Goal: Transaction & Acquisition: Obtain resource

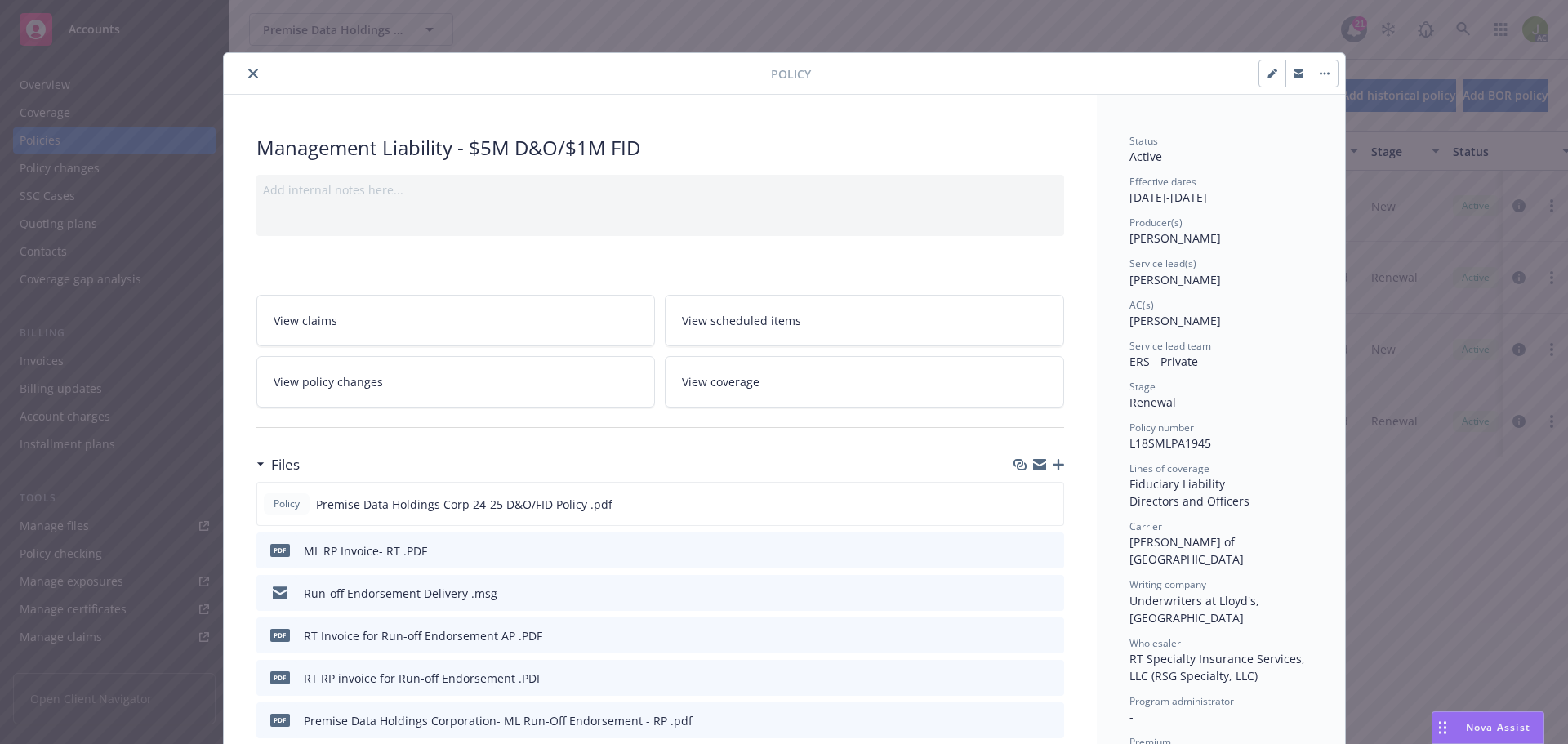
click at [247, 80] on button "close" at bounding box center [253, 73] width 20 height 20
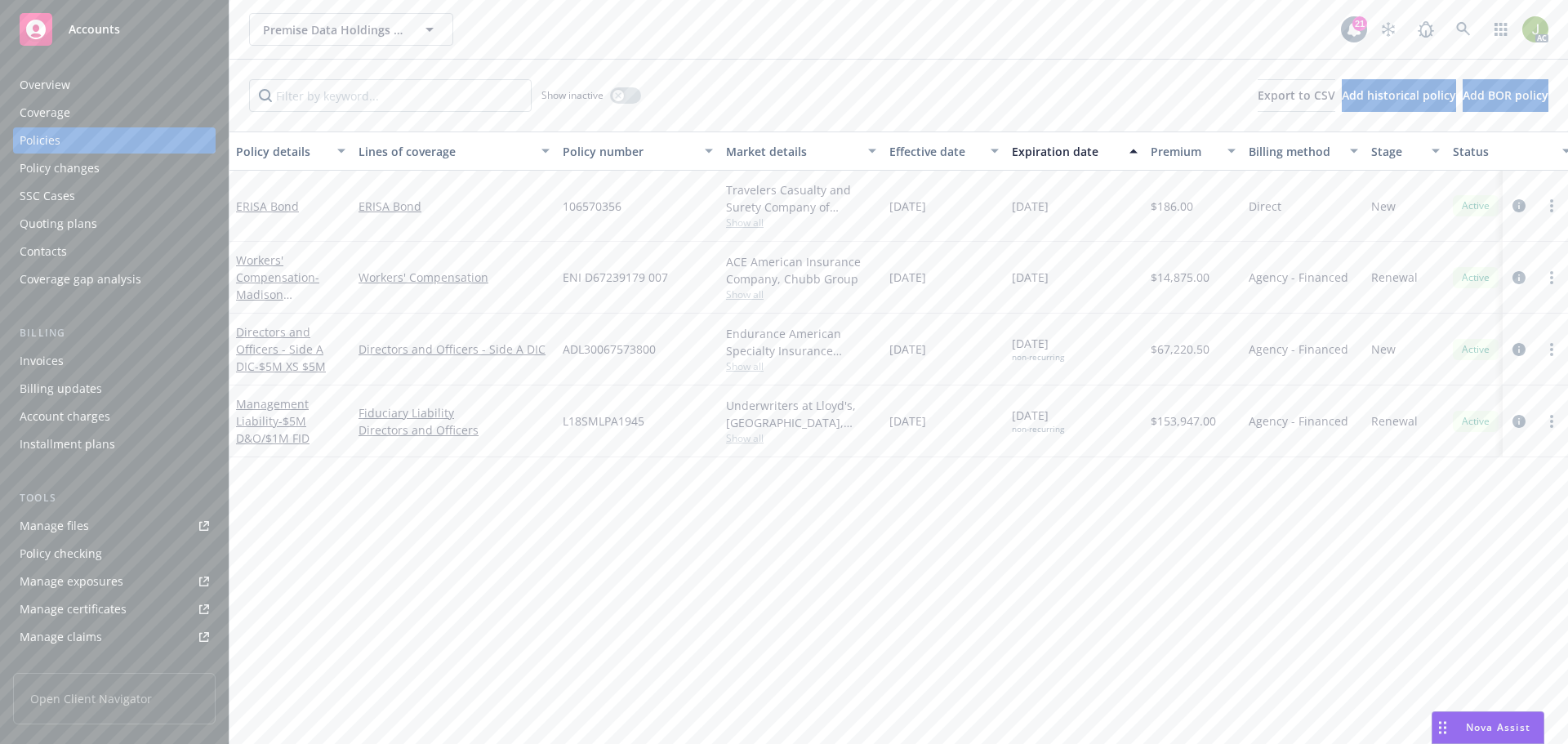
click at [99, 92] on div "Overview" at bounding box center [114, 85] width 190 height 26
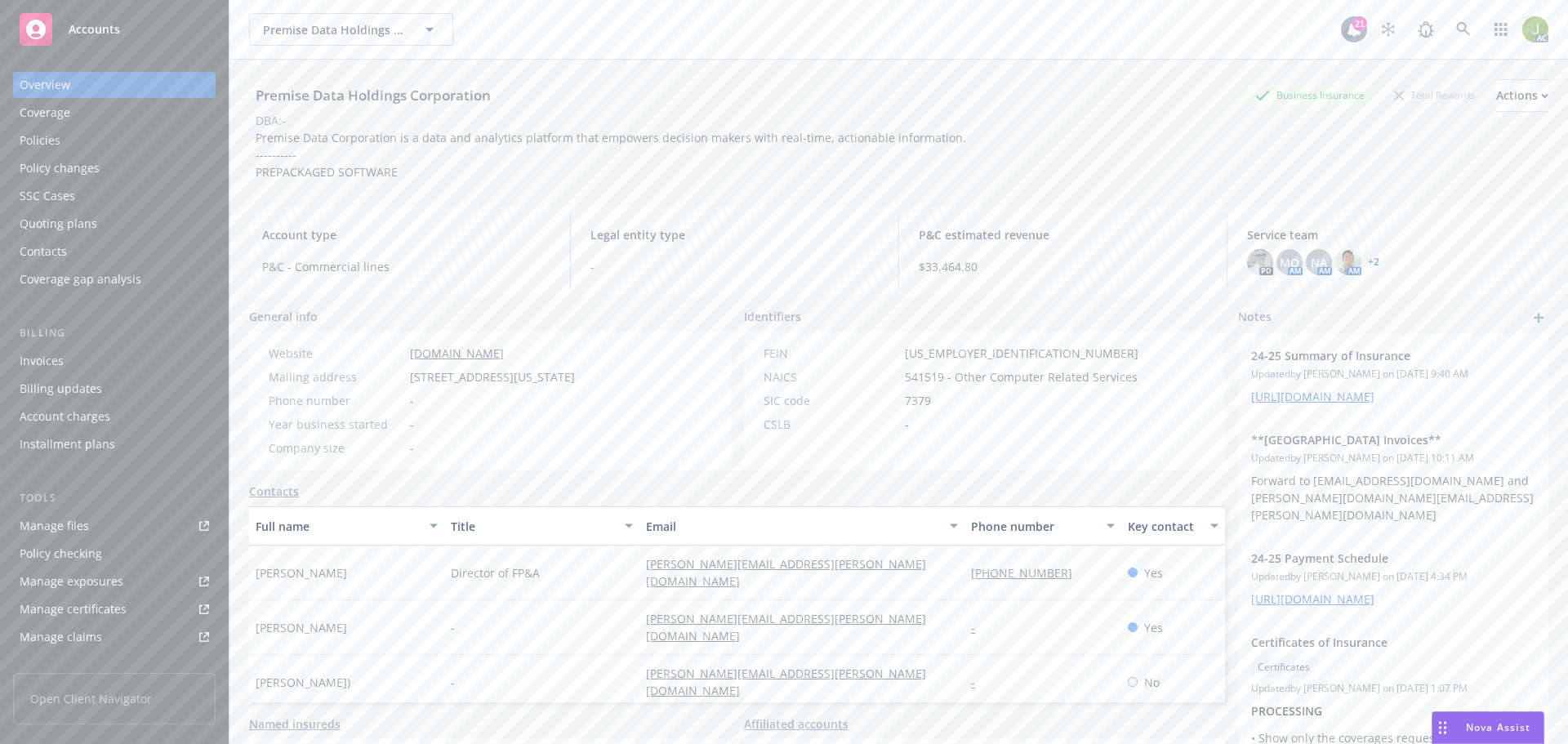
click at [131, 372] on div "Invoices" at bounding box center [114, 361] width 190 height 26
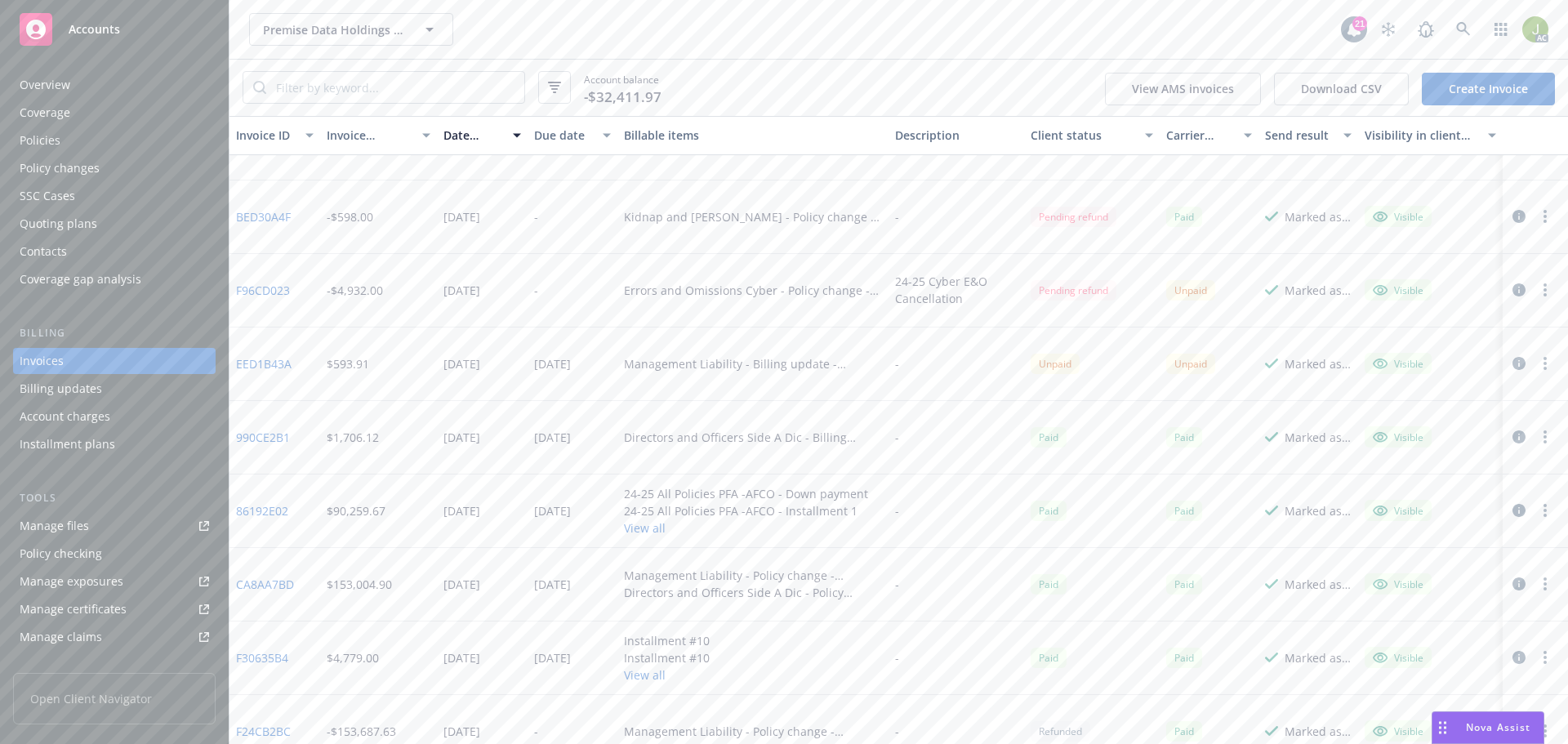
scroll to position [490, 0]
click at [280, 358] on link "EED1B43A" at bounding box center [264, 363] width 55 height 17
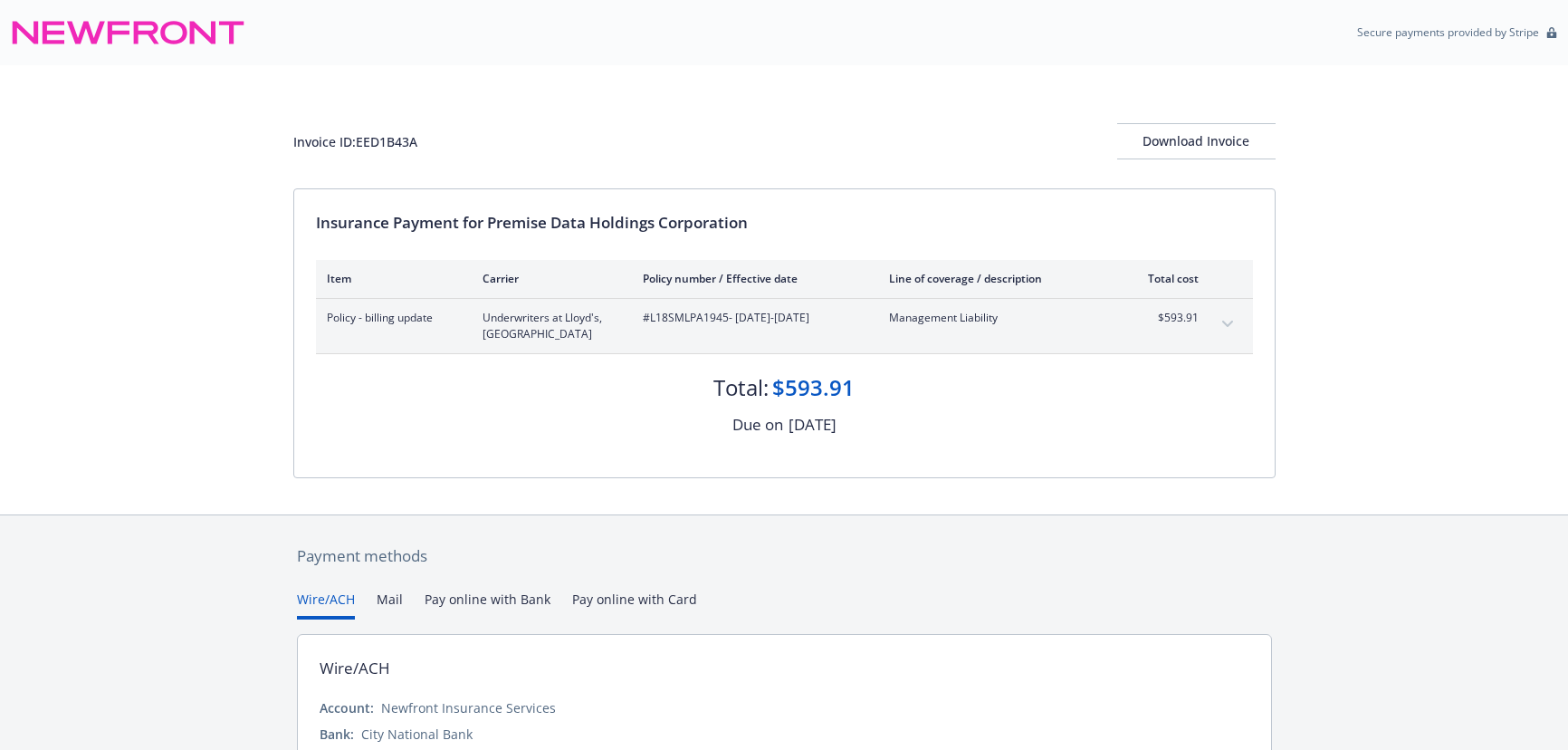
scroll to position [137, 0]
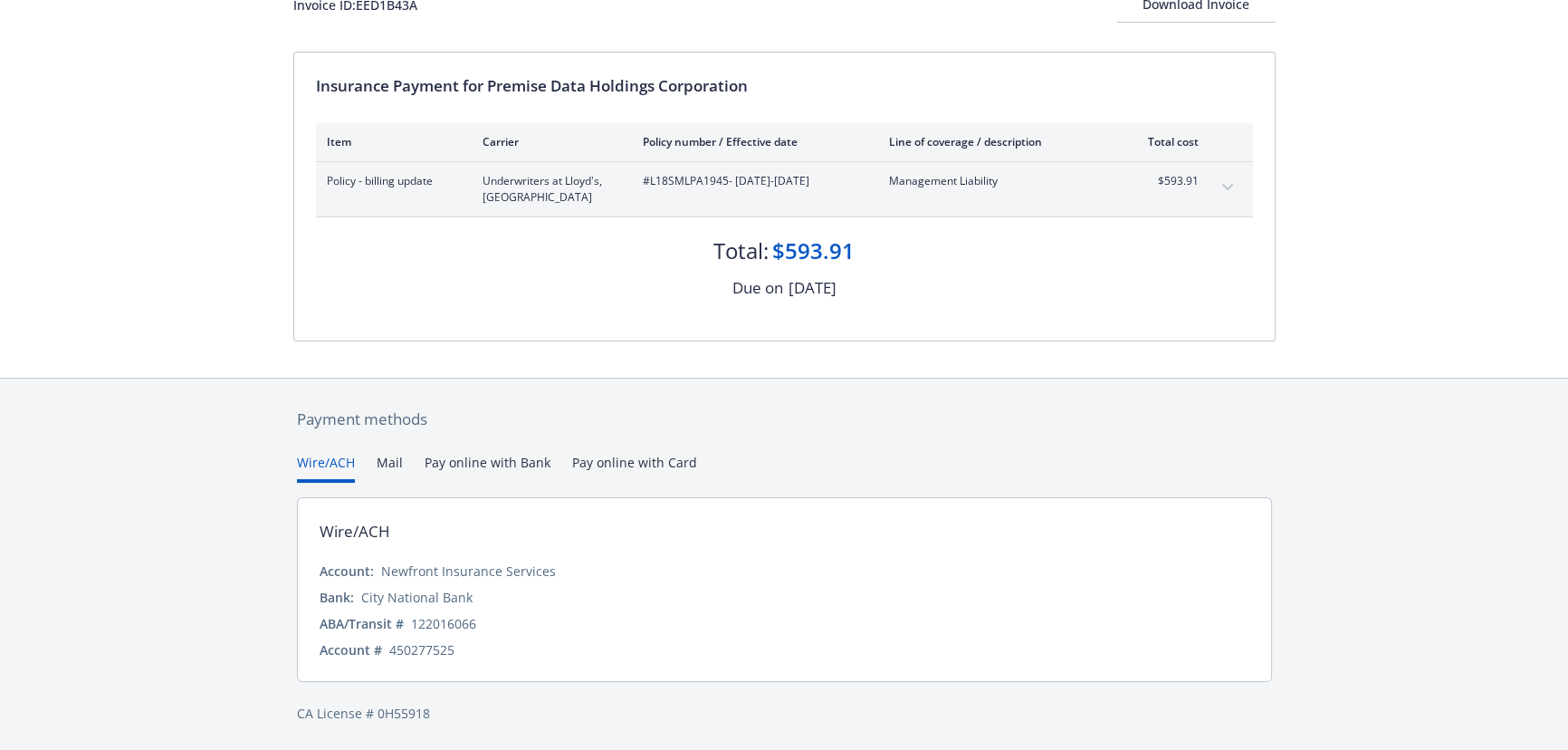
click at [401, 460] on div "Wire/ACH Mail Pay online with Bank Pay online with Card" at bounding box center [784, 468] width 975 height 30
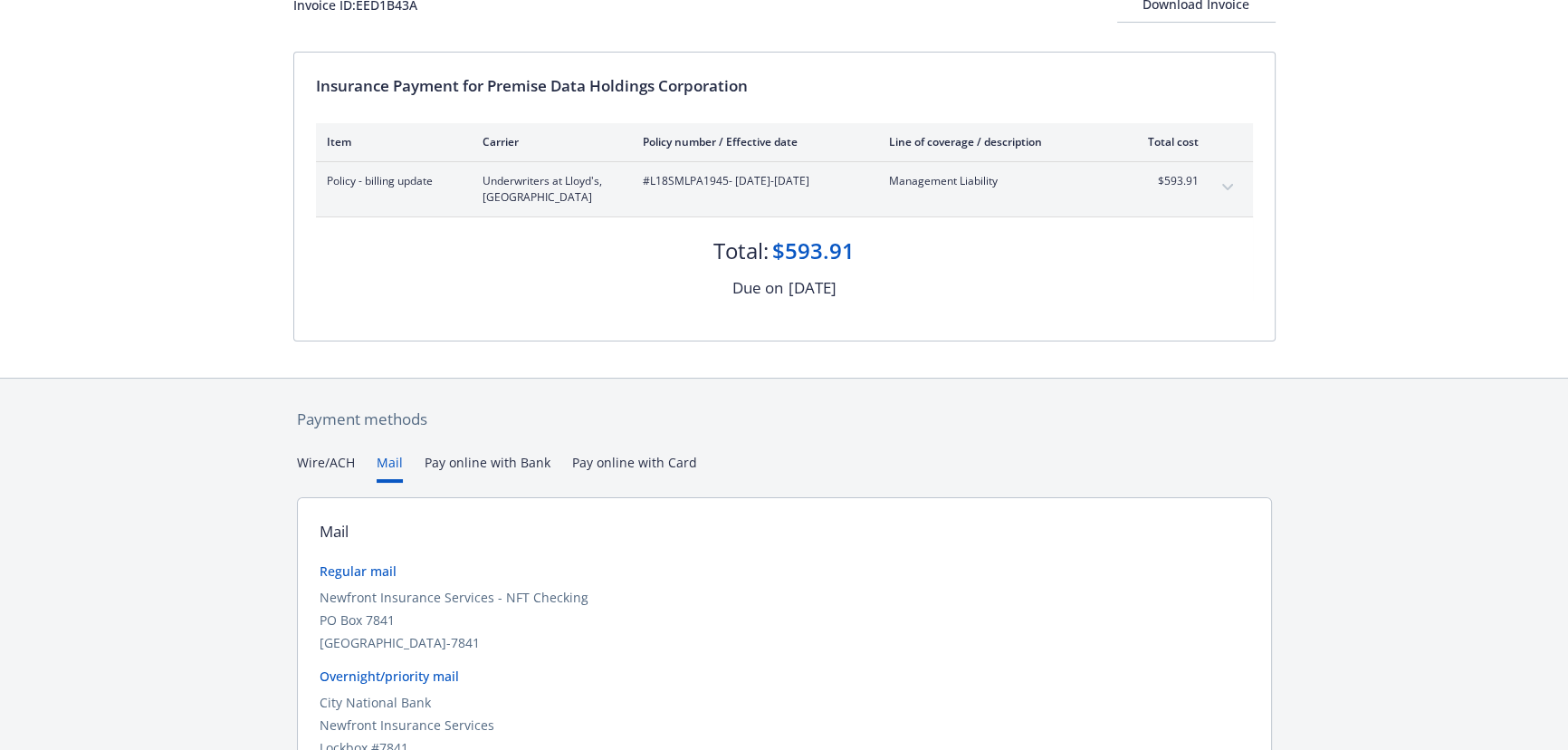
click at [396, 460] on button "Mail" at bounding box center [390, 468] width 26 height 30
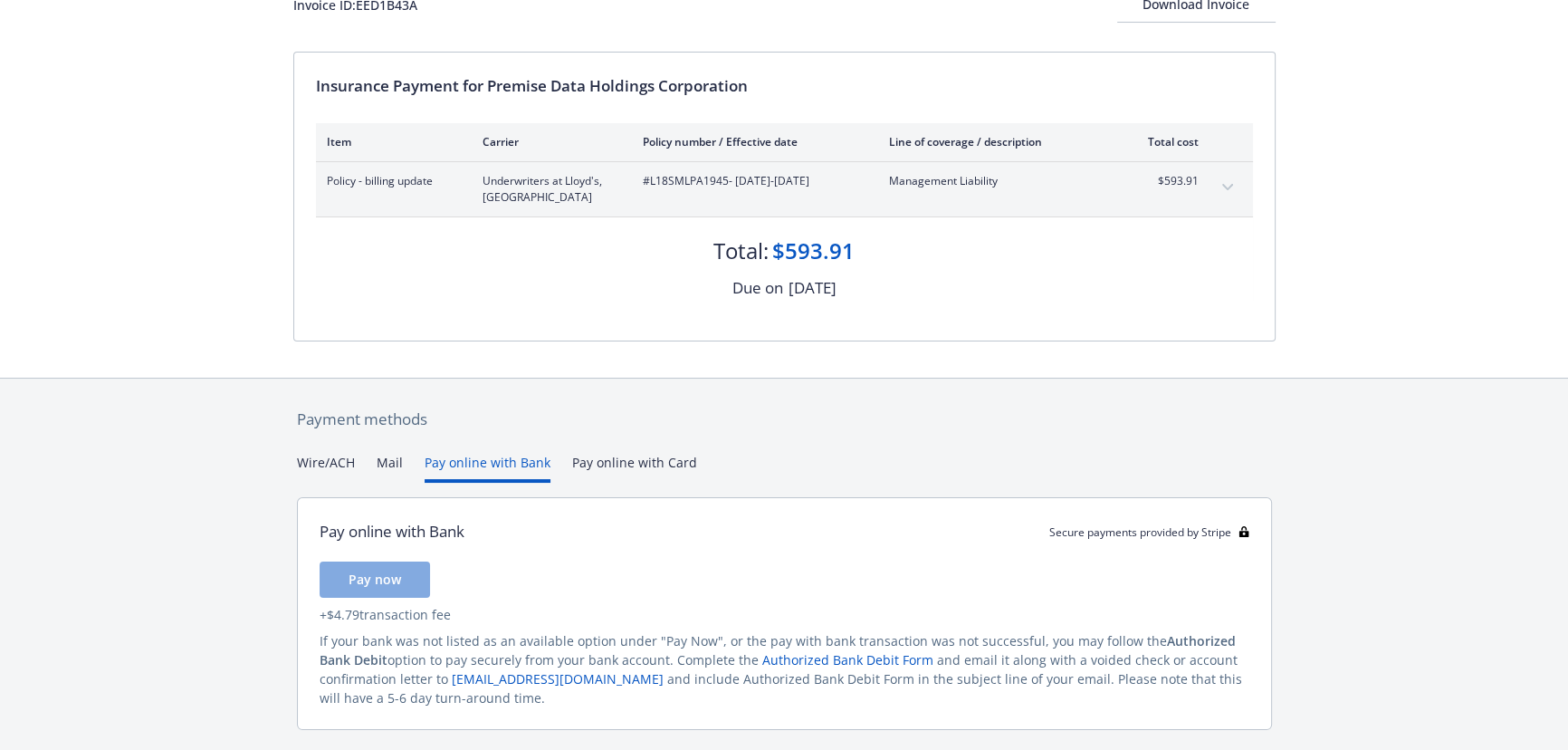
click at [452, 462] on button "Pay online with Bank" at bounding box center [487, 468] width 126 height 30
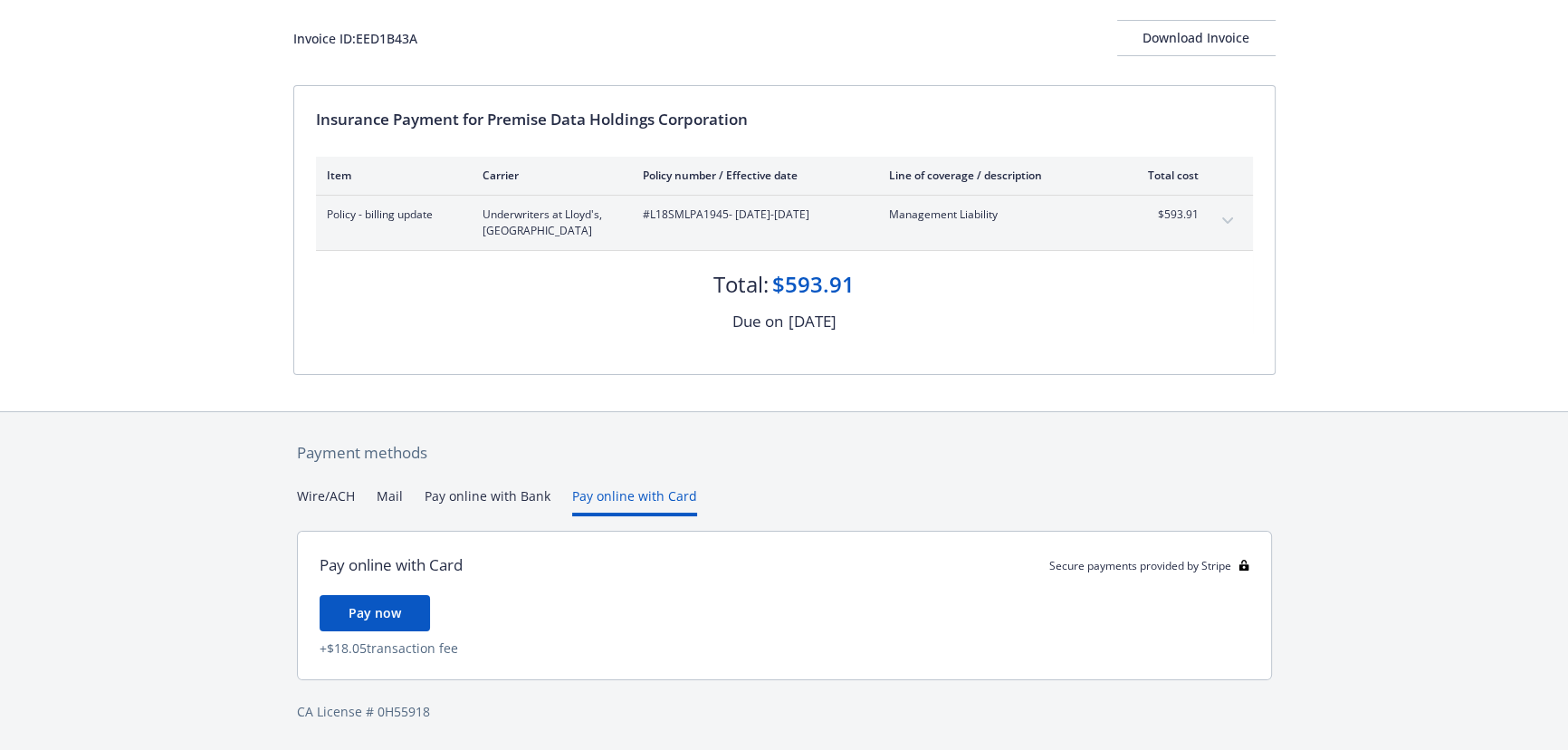
click at [582, 466] on div "Payment methods Wire/ACH Mail Pay online with Bank Pay online with Card Pay onl…" at bounding box center [784, 581] width 982 height 339
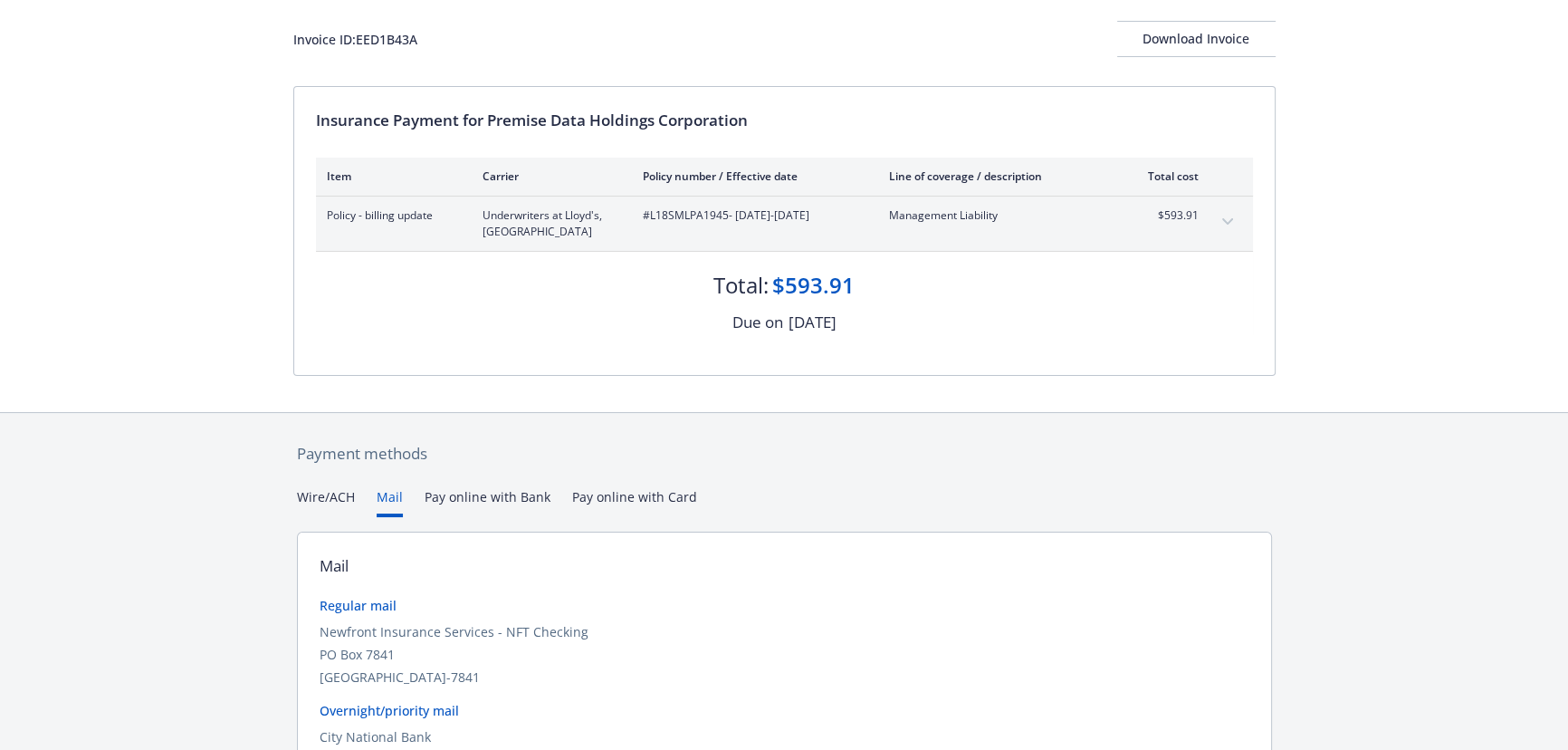
click at [394, 499] on button "Mail" at bounding box center [390, 503] width 26 height 30
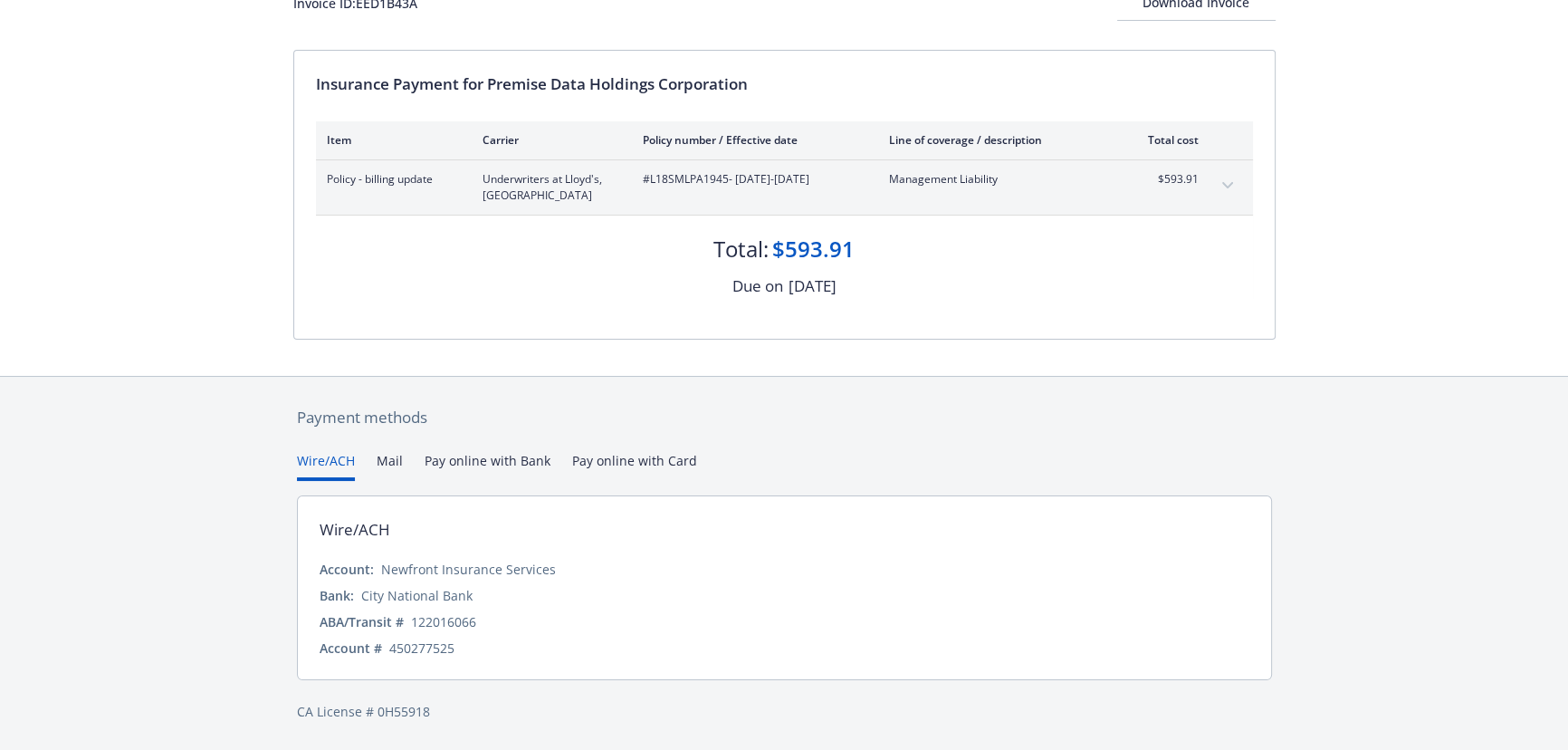
scroll to position [137, 0]
click at [315, 327] on div "Secure payments provided by Stripe Invoice ID: EED1B43A Download Invoice Insura…" at bounding box center [784, 308] width 1568 height 889
click at [388, 465] on button "Mail" at bounding box center [390, 468] width 26 height 30
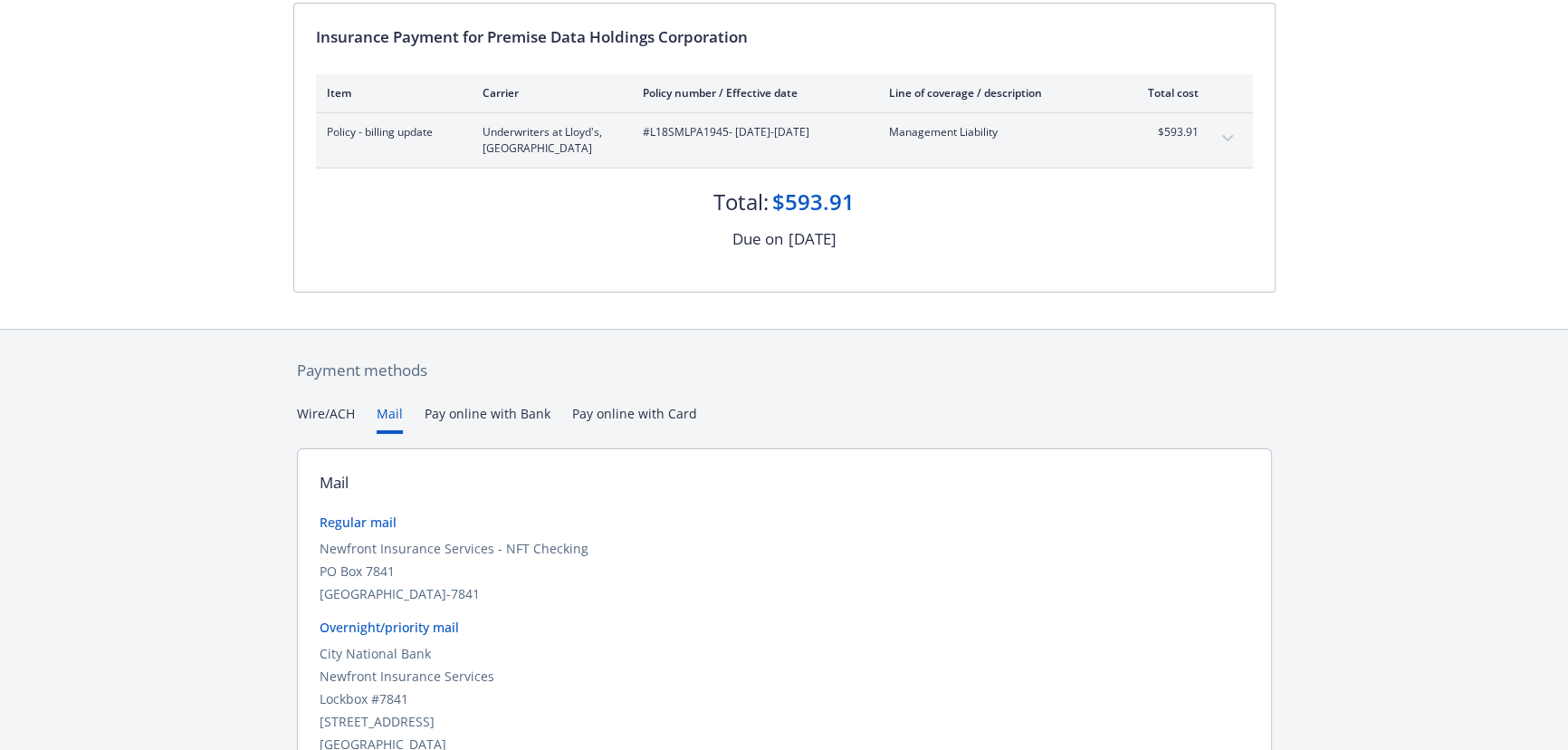
click at [490, 378] on div "Payment methods Wire/ACH Mail Pay online with Bank Pay online with Card Mail Re…" at bounding box center [784, 589] width 982 height 517
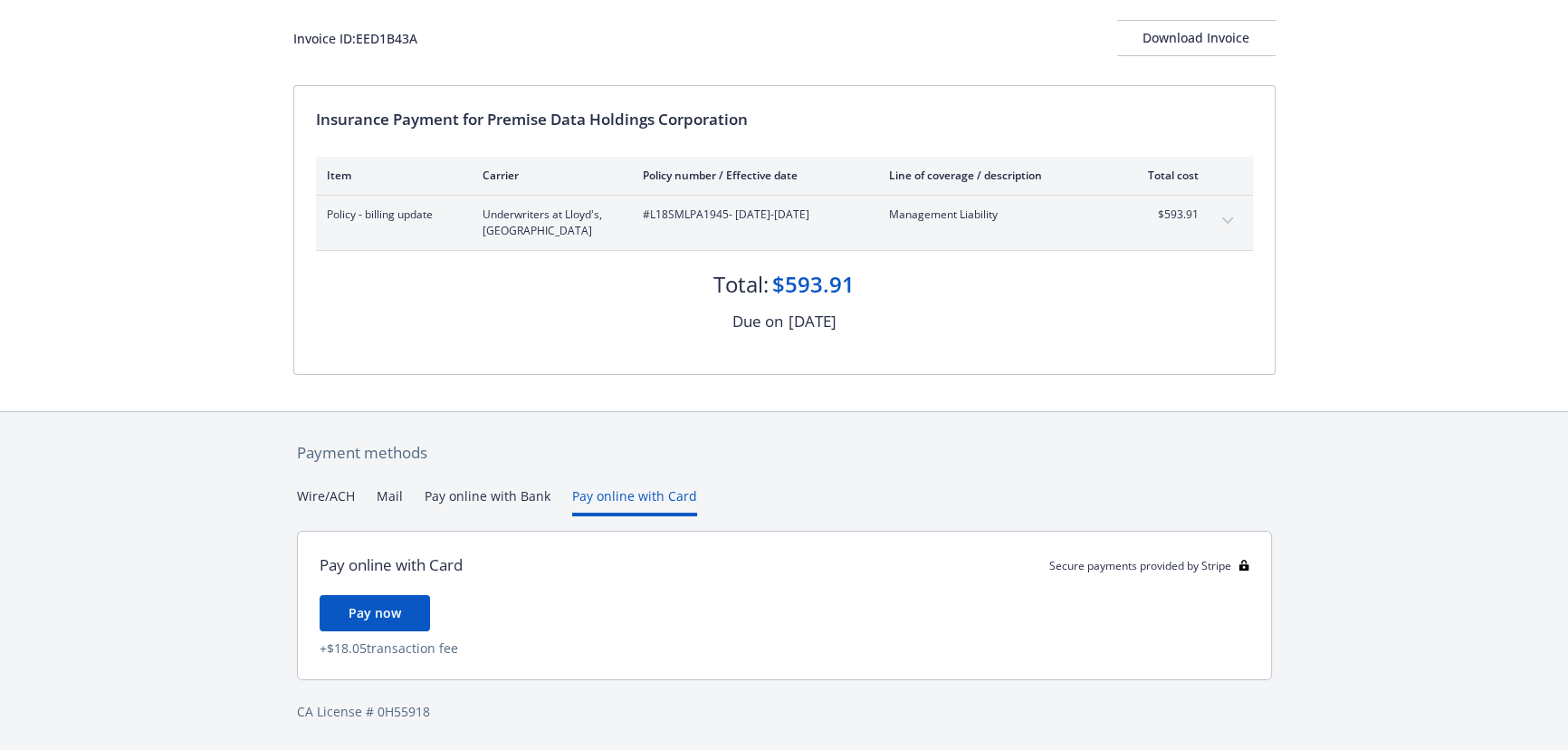
scroll to position [103, 0]
click at [612, 416] on div "Payment methods Wire/ACH Mail Pay online with Bank Pay online with Card Pay onl…" at bounding box center [784, 582] width 982 height 339
click at [523, 493] on button "Pay online with Bank" at bounding box center [487, 503] width 126 height 30
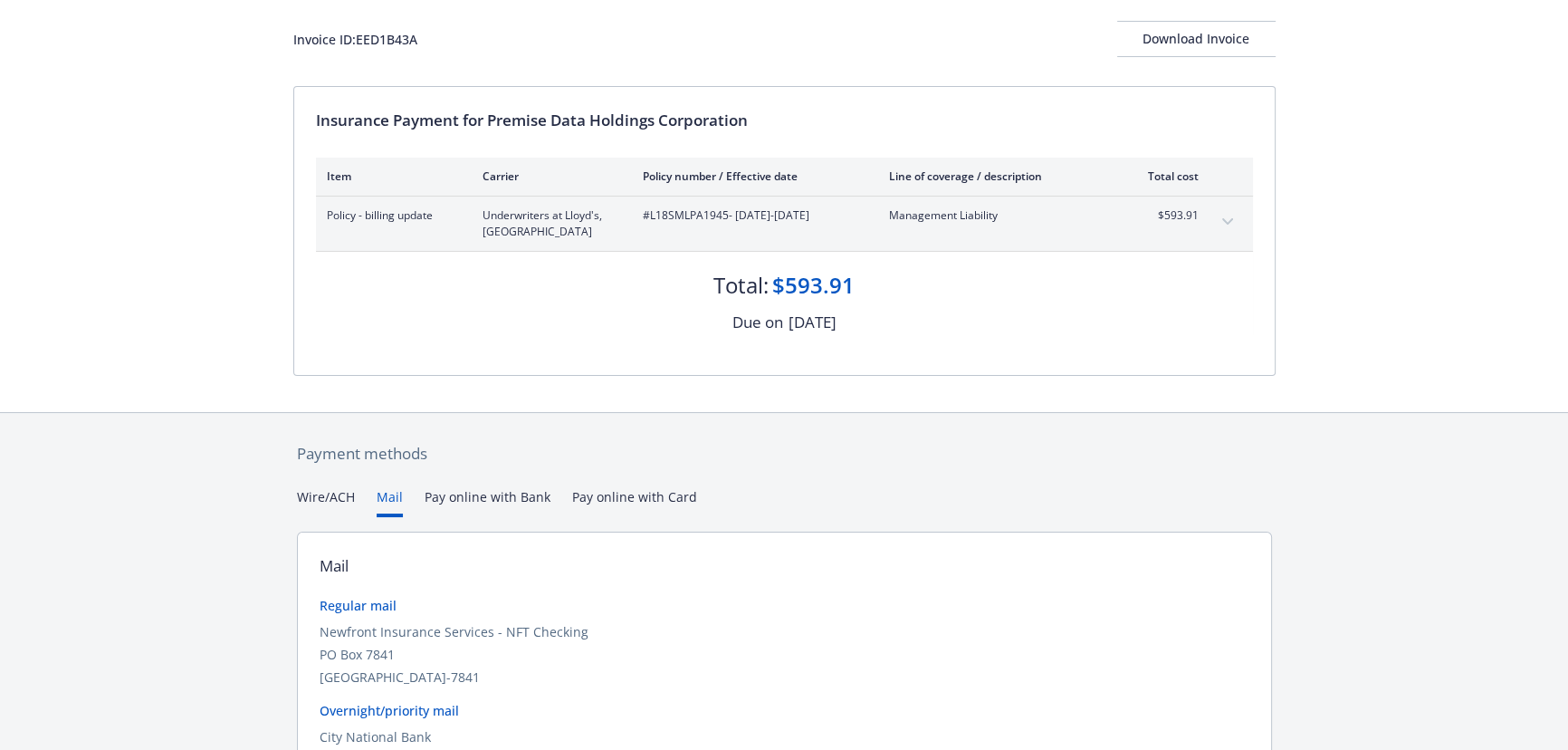
click at [394, 495] on button "Mail" at bounding box center [390, 503] width 26 height 30
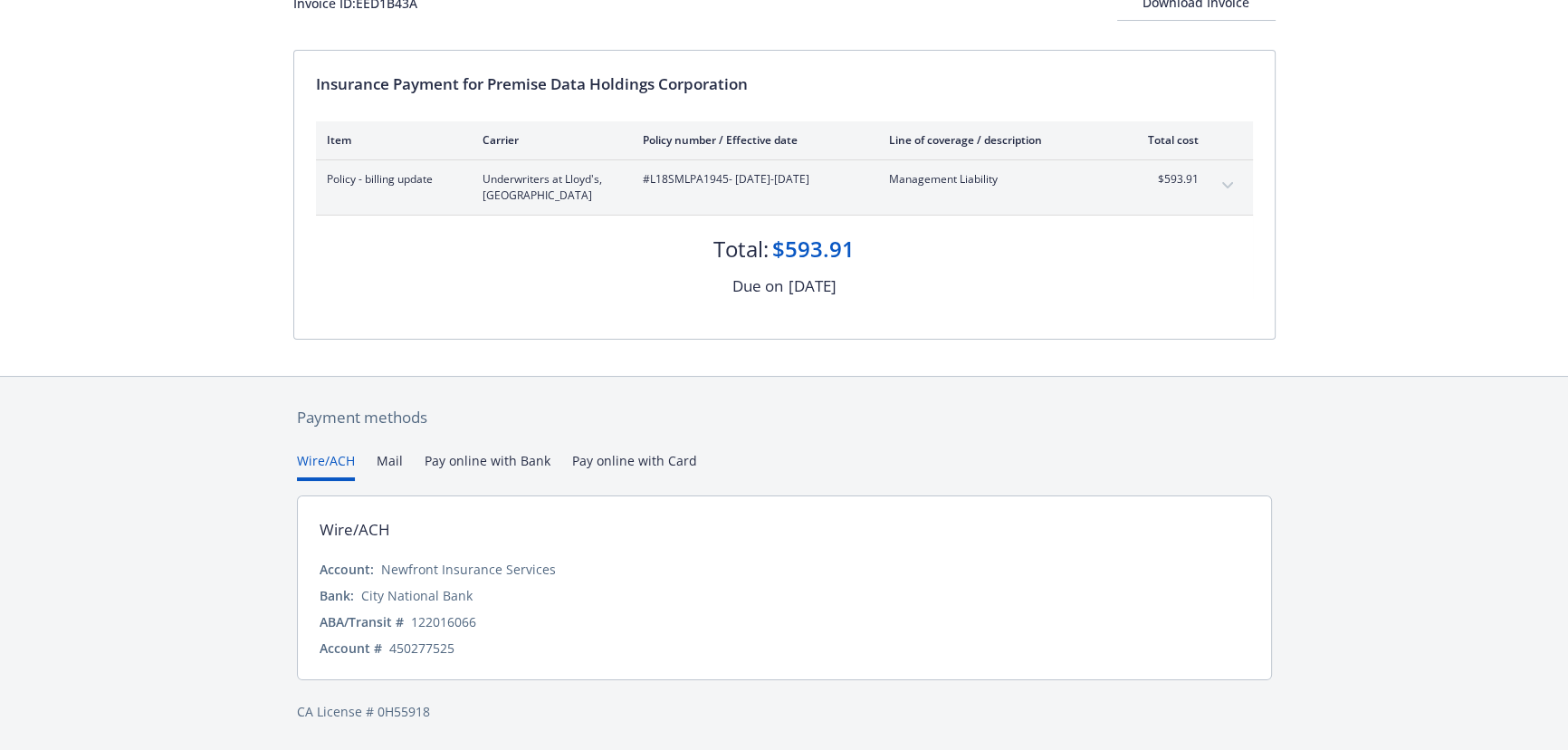
click at [335, 418] on div "Payment methods Wire/ACH Mail Pay online with Bank Pay online with Card Wire/AC…" at bounding box center [784, 564] width 982 height 375
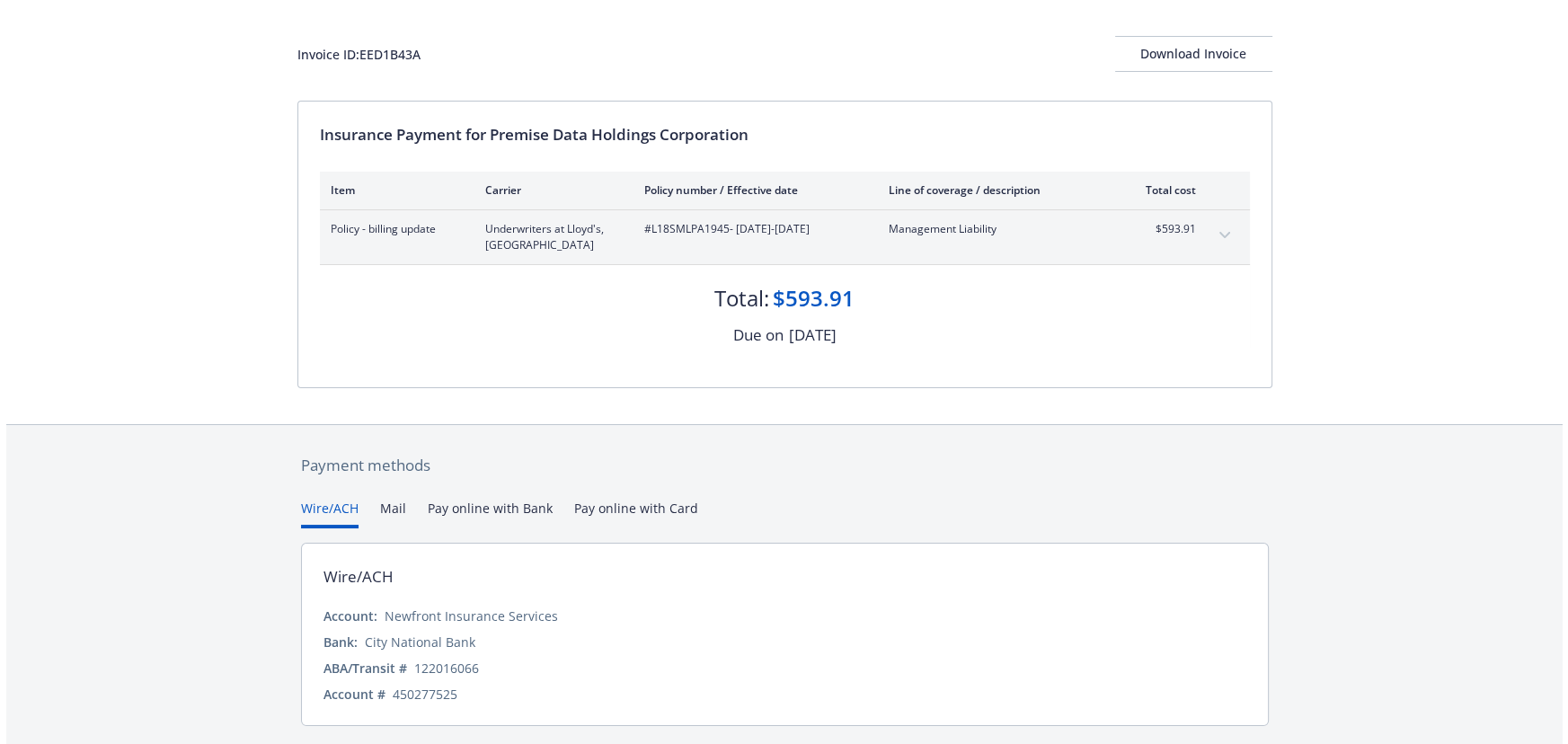
scroll to position [0, 0]
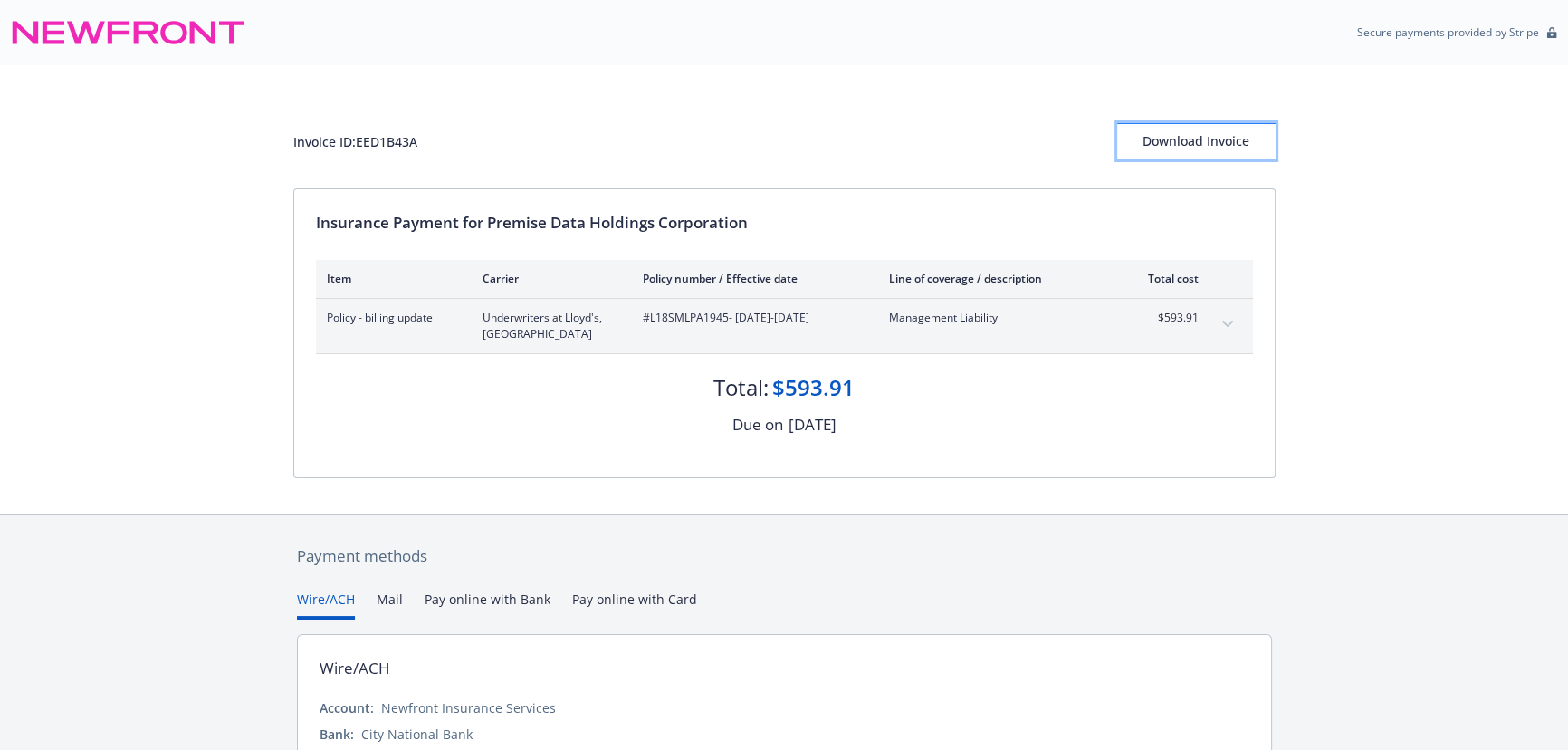
click at [1213, 149] on div "Download Invoice" at bounding box center [1197, 142] width 158 height 34
